Goal: Navigation & Orientation: Understand site structure

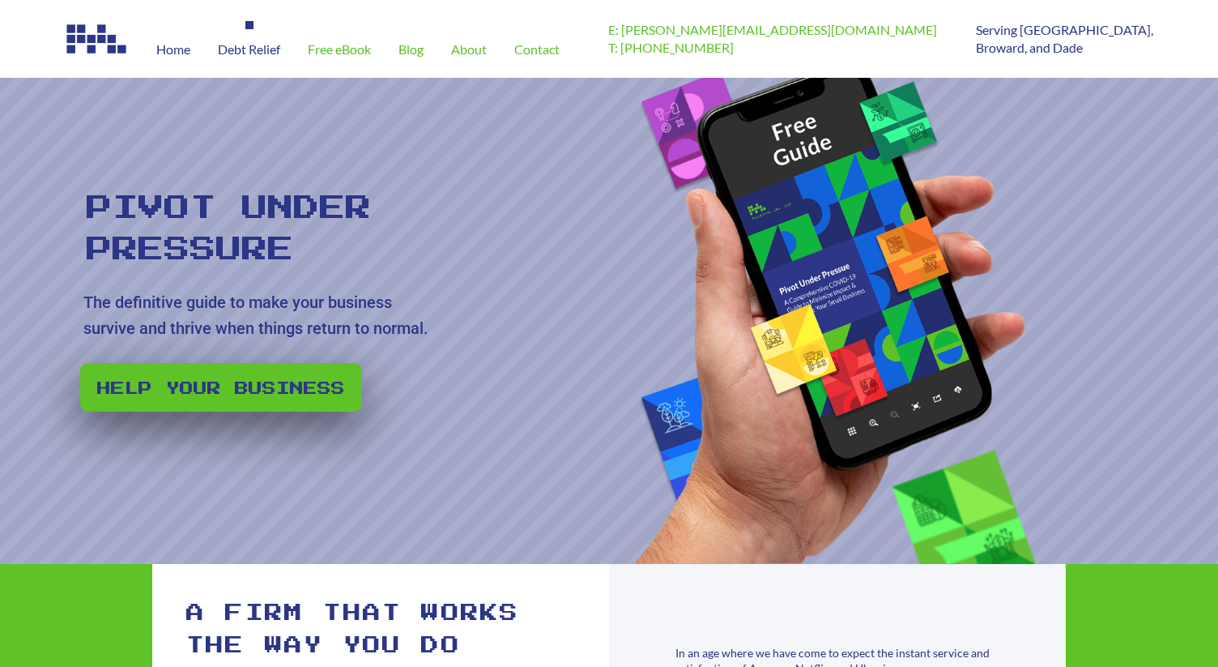
click at [249, 63] on div "Debt Relief" at bounding box center [249, 49] width 90 height 57
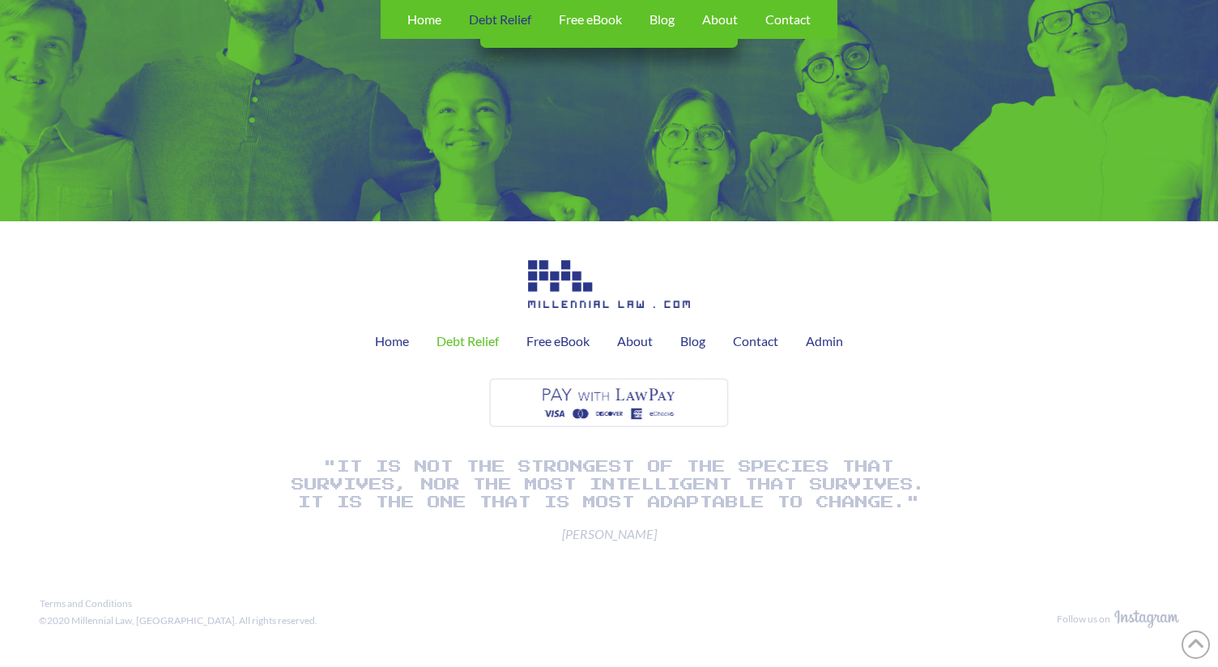
scroll to position [2050, 0]
click at [556, 340] on span "Free eBook" at bounding box center [558, 341] width 63 height 13
click at [723, 36] on div "About" at bounding box center [720, 19] width 63 height 39
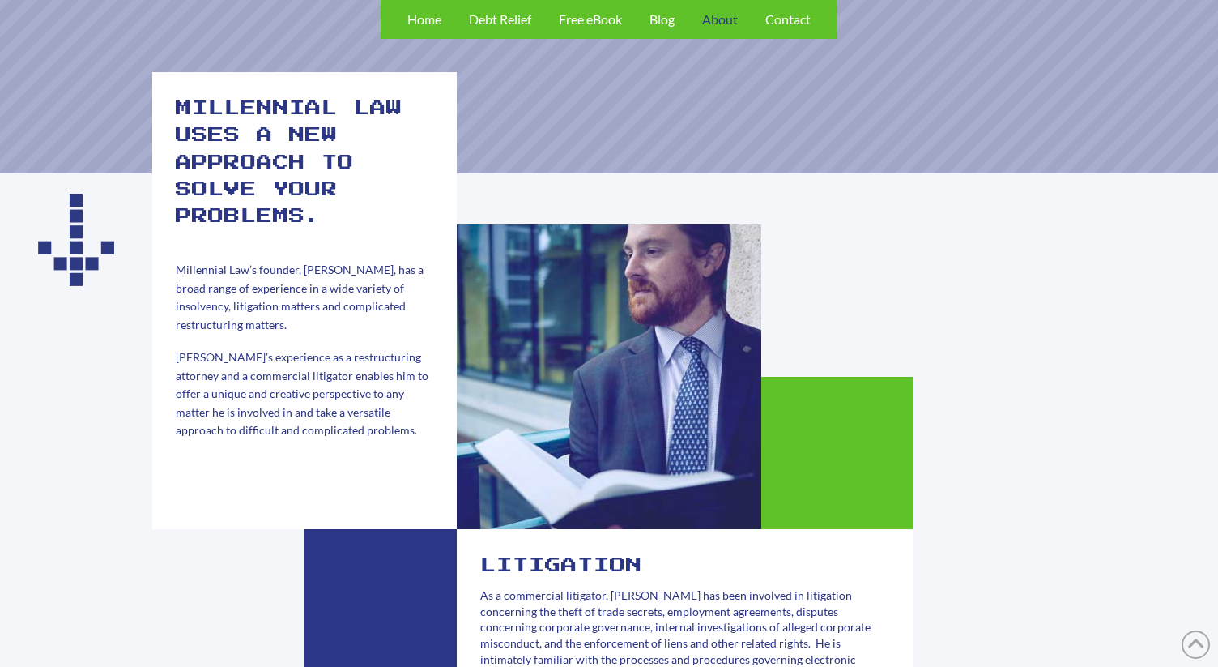
scroll to position [135, 0]
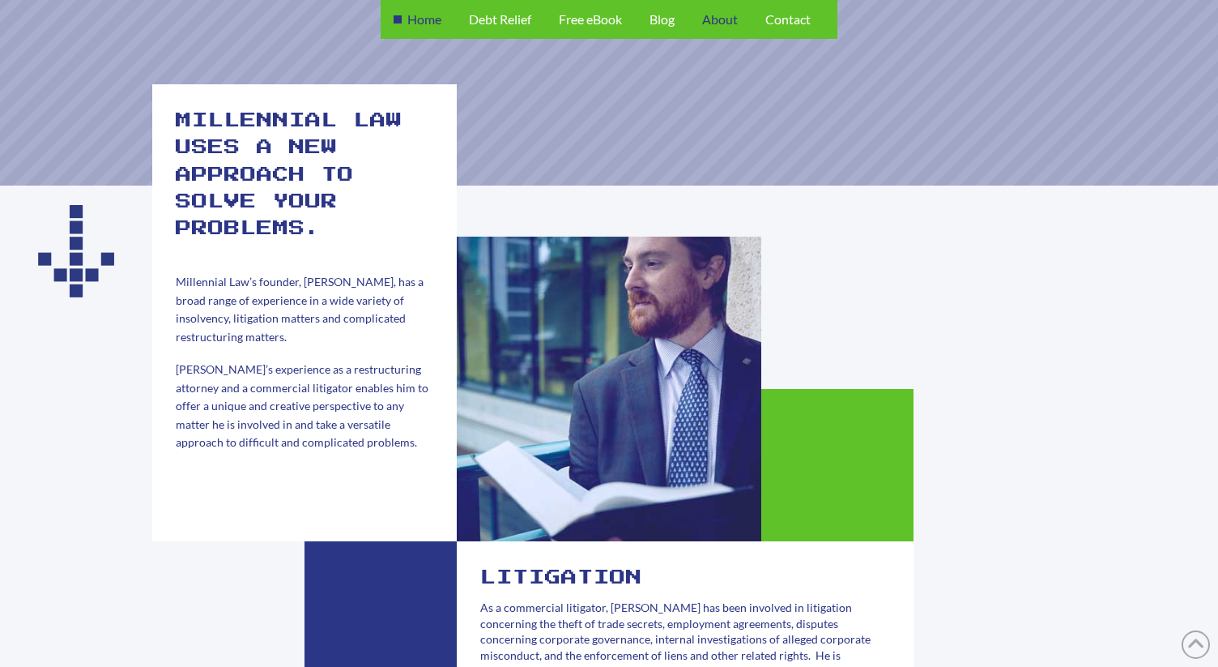
click at [424, 22] on span "Home" at bounding box center [425, 19] width 34 height 13
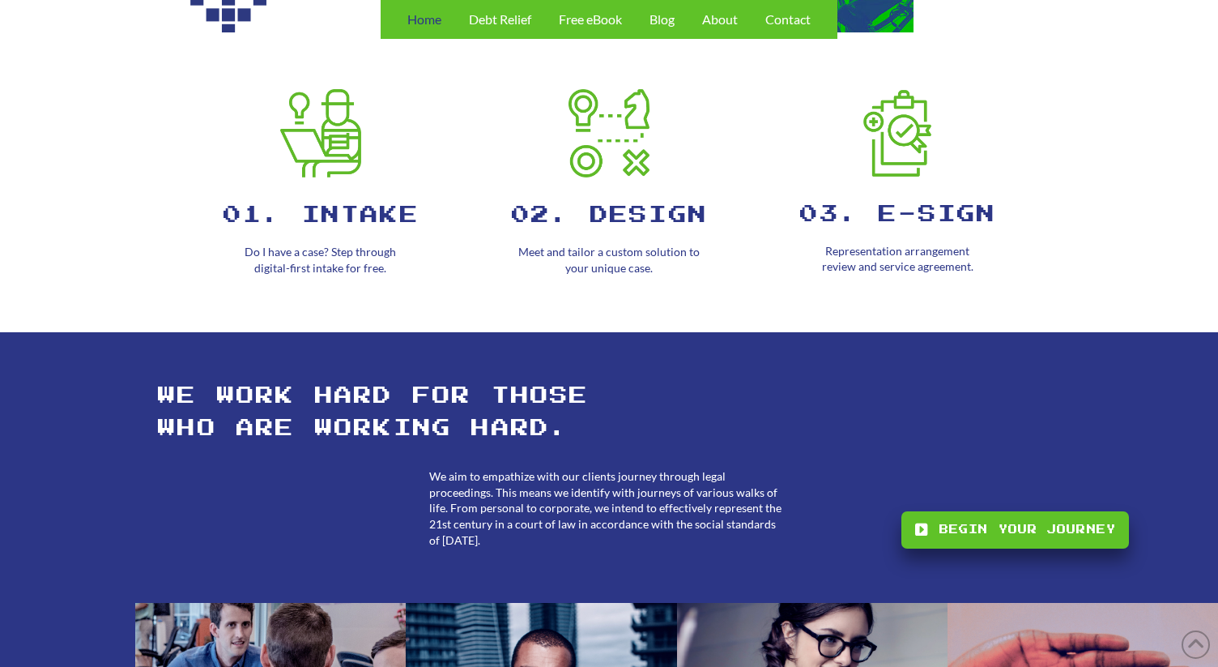
scroll to position [1142, 0]
